Goal: Find specific page/section: Find specific page/section

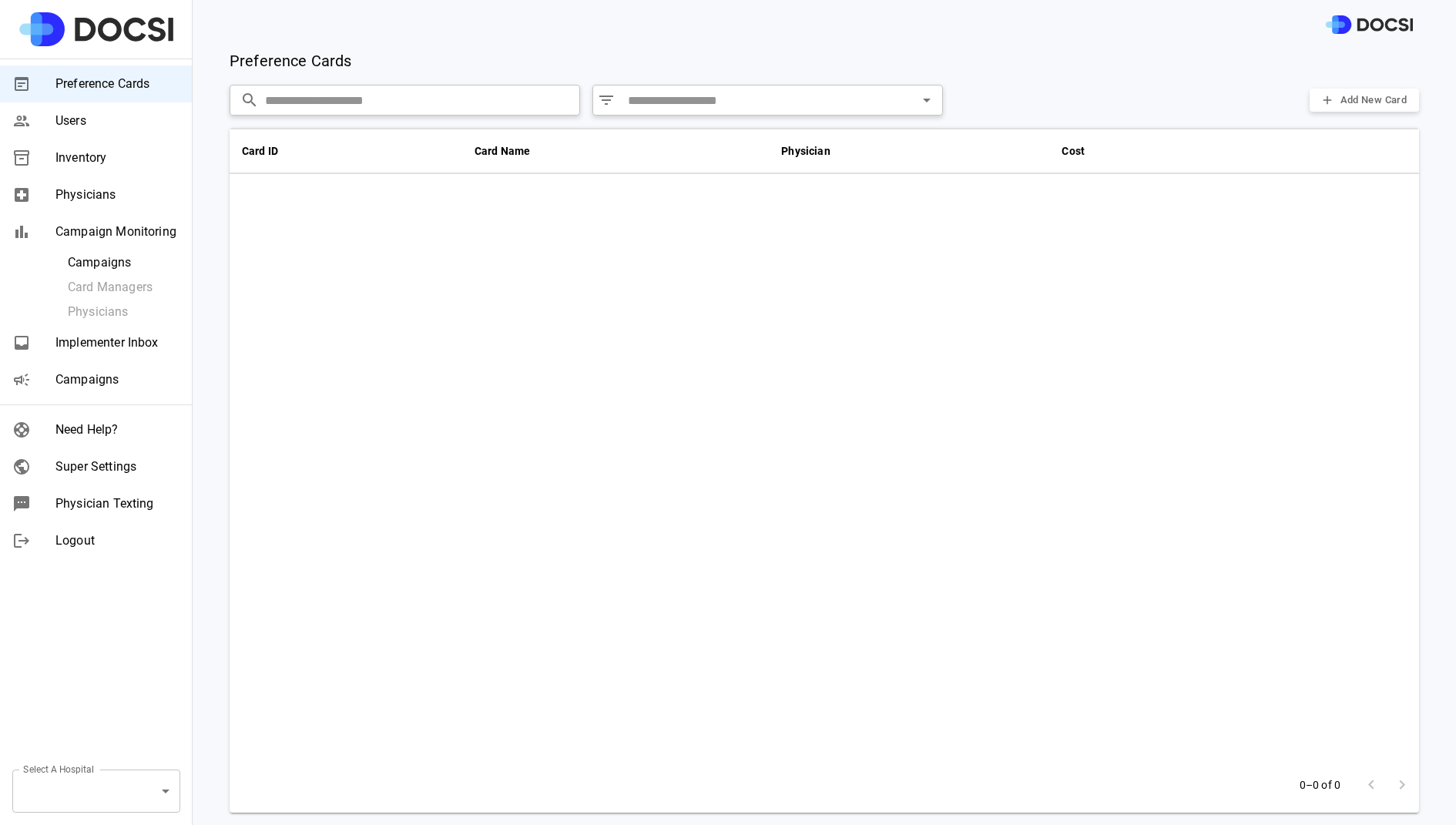
click at [454, 410] on div "Card ID Card Name Physician Cost" at bounding box center [823, 446] width 1189 height 637
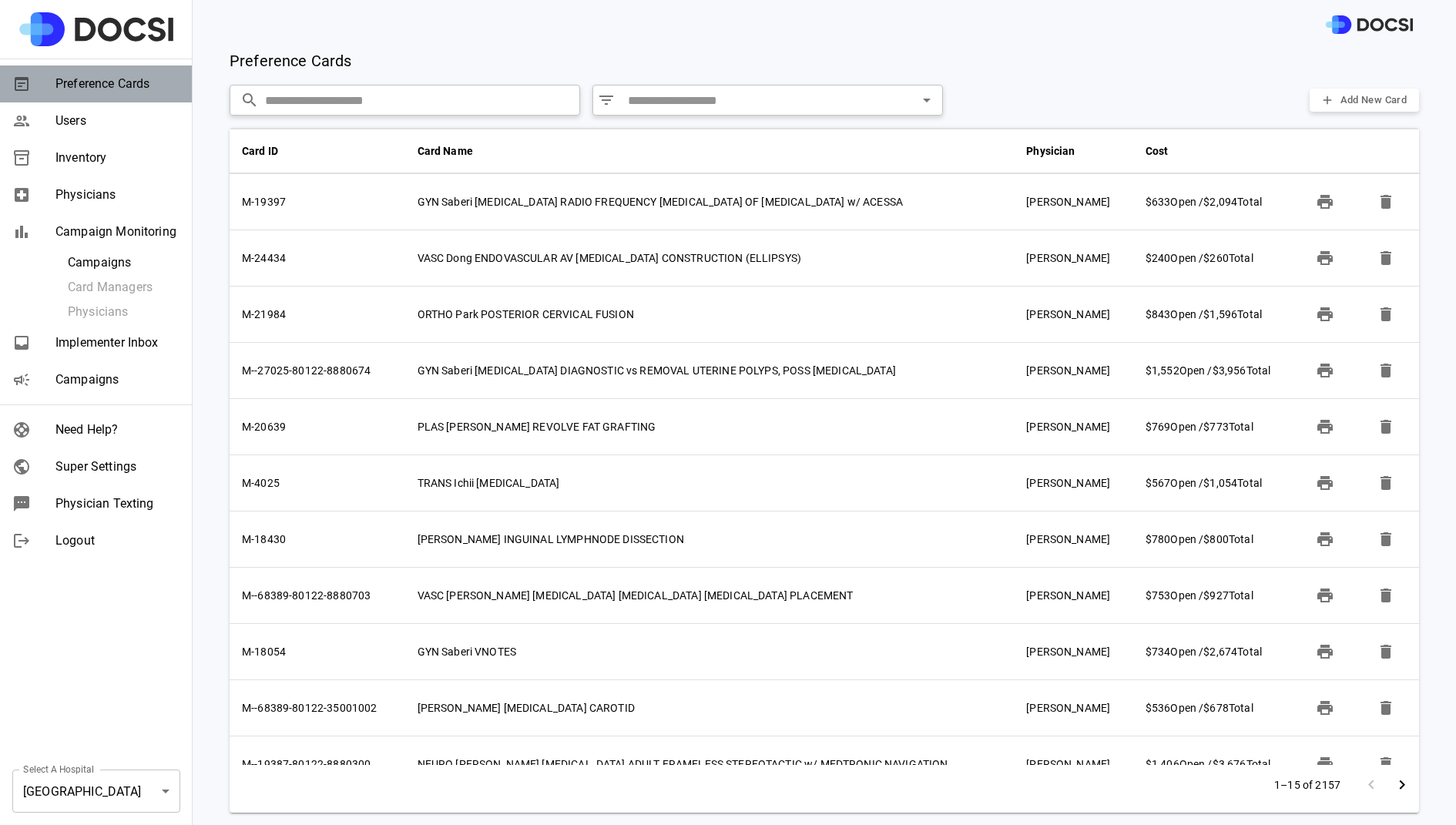
click at [126, 85] on span "Preference Cards" at bounding box center [117, 84] width 124 height 19
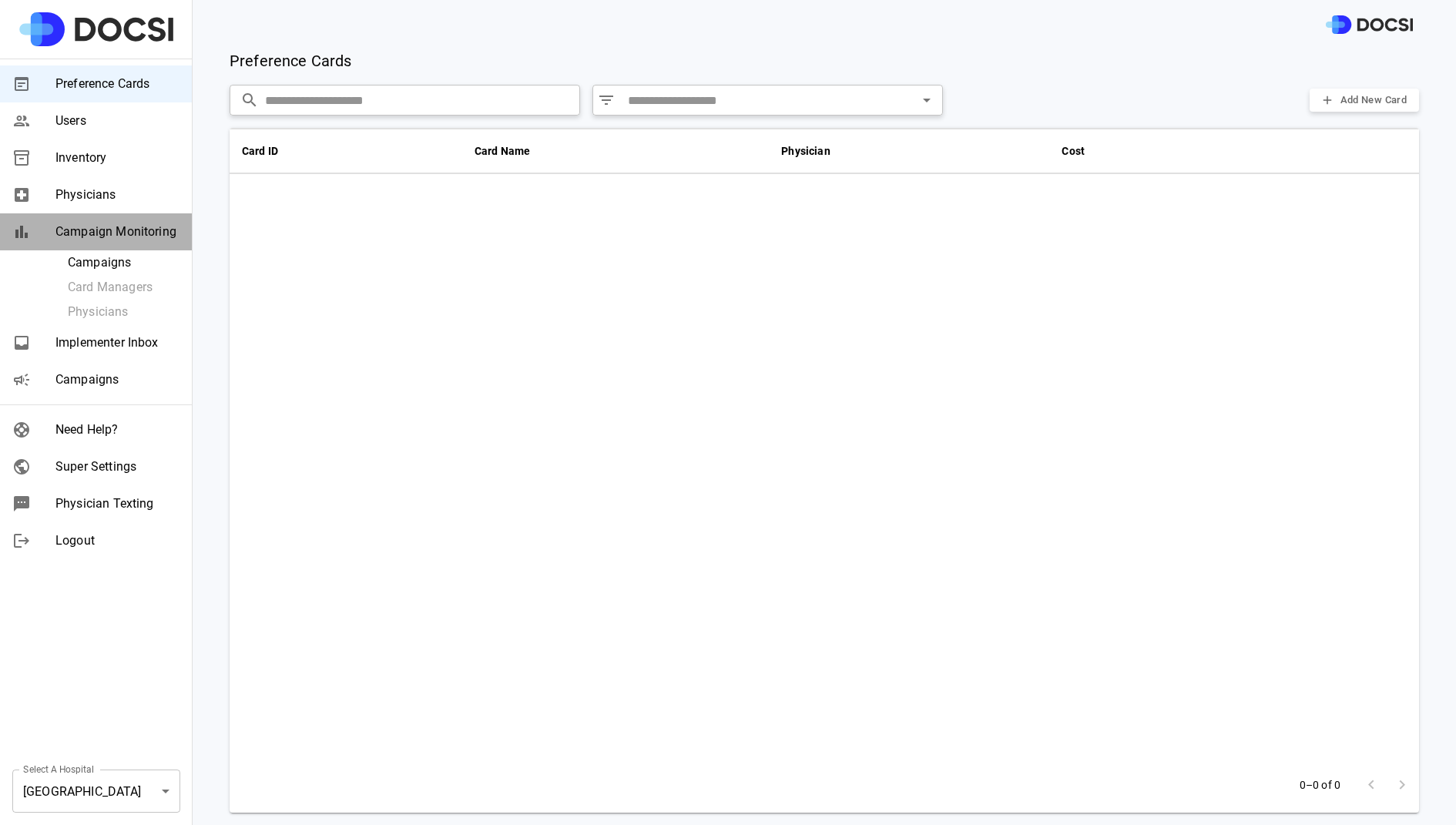
click at [116, 242] on div "Campaign Monitoring" at bounding box center [96, 232] width 192 height 37
